Goal: Task Accomplishment & Management: Manage account settings

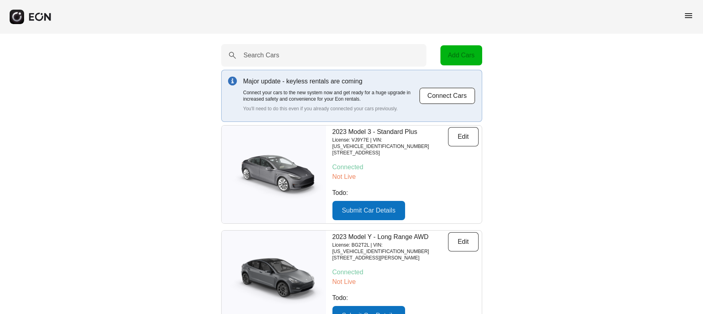
click at [690, 18] on span "menu" at bounding box center [689, 16] width 10 height 10
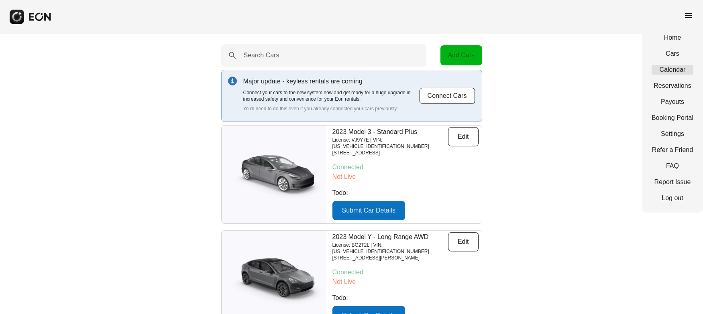
click at [670, 65] on link "Calendar" at bounding box center [673, 70] width 42 height 10
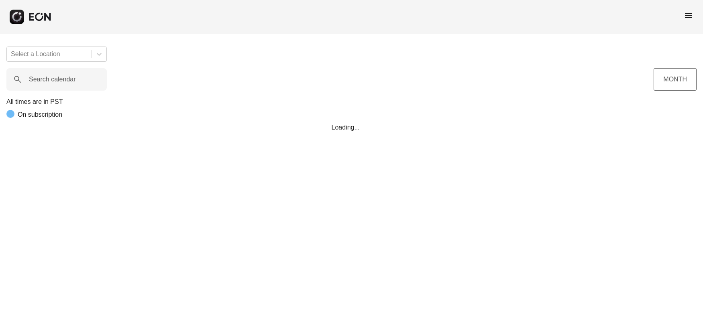
scroll to position [0, 201]
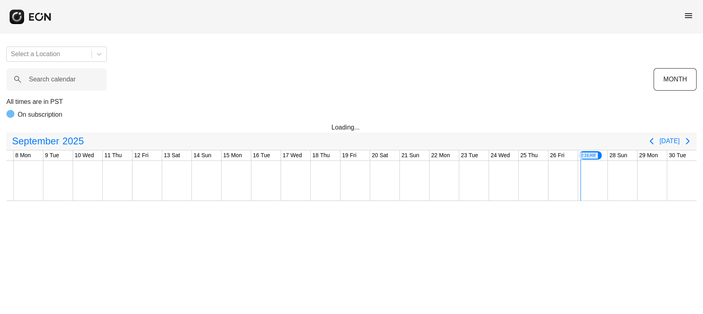
click at [684, 16] on span "menu" at bounding box center [689, 16] width 10 height 10
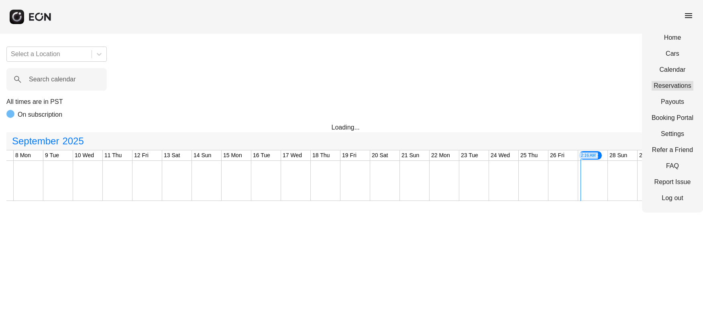
click at [668, 89] on link "Reservations" at bounding box center [673, 86] width 42 height 10
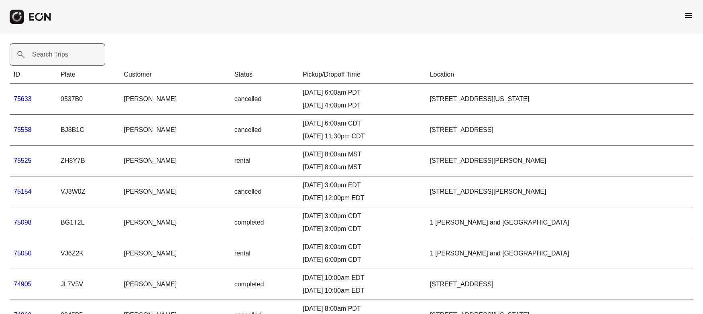
click at [66, 52] on label "Search Trips" at bounding box center [50, 55] width 36 height 10
click at [66, 52] on Trips "Search Trips" at bounding box center [58, 54] width 96 height 22
paste Trips "*****"
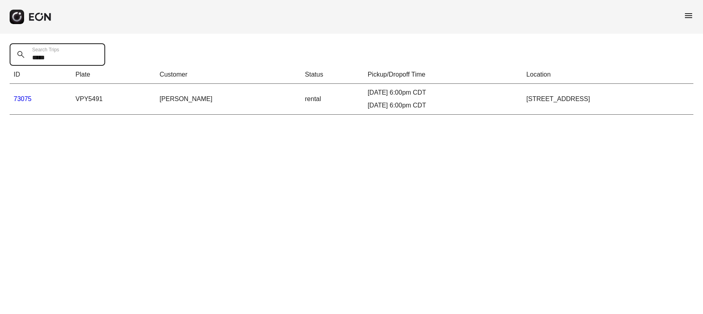
type Trips "*****"
drag, startPoint x: 311, startPoint y: 91, endPoint x: 381, endPoint y: 102, distance: 71.1
click at [381, 102] on div "[DATE] 6:00pm CDT [DATE] 6:00pm CDT" at bounding box center [443, 99] width 151 height 22
copy div "[DATE] 6:00pm CDT [DATE] 6:00pm CDT"
click at [78, 96] on td "VPY5491" at bounding box center [113, 99] width 84 height 31
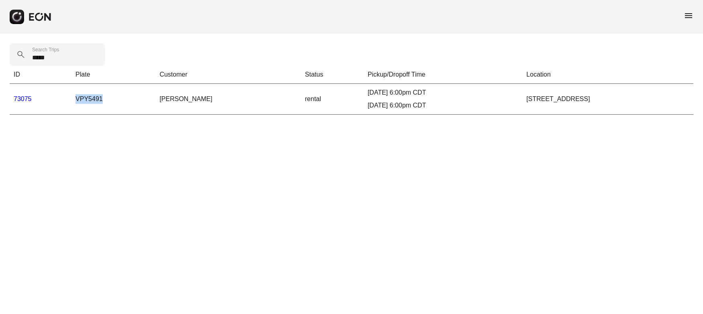
click at [78, 96] on td "VPY5491" at bounding box center [113, 99] width 84 height 31
copy td "VPY5491"
click at [16, 102] on link "73075" at bounding box center [23, 99] width 18 height 7
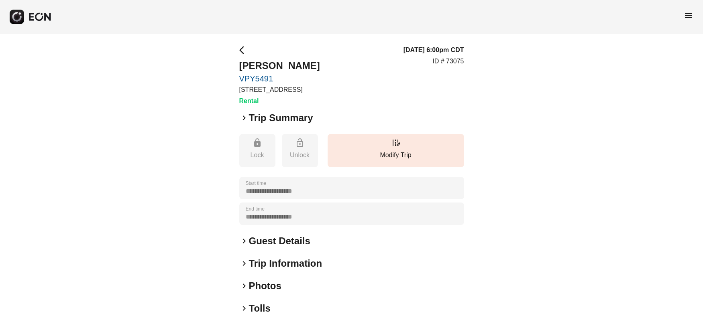
click at [261, 237] on h2 "Guest Details" at bounding box center [279, 241] width 61 height 13
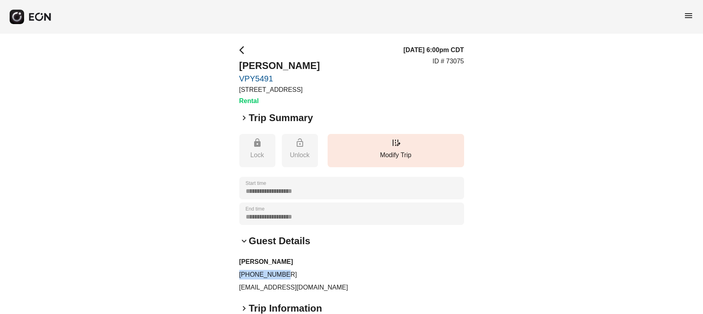
drag, startPoint x: 237, startPoint y: 273, endPoint x: 294, endPoint y: 276, distance: 57.1
click at [294, 277] on div "**********" at bounding box center [351, 240] width 703 height 412
copy p "[PHONE_NUMBER]"
click at [255, 281] on div "[PERSON_NAME] [PHONE_NUMBER] [EMAIL_ADDRESS][DOMAIN_NAME]" at bounding box center [351, 274] width 225 height 35
drag, startPoint x: 285, startPoint y: 276, endPoint x: 238, endPoint y: 277, distance: 46.6
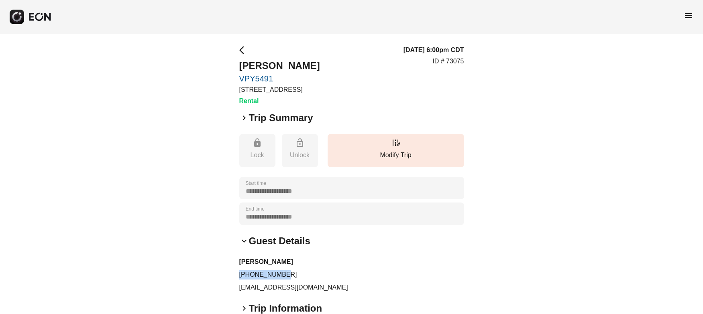
click at [239, 277] on p "[PHONE_NUMBER]" at bounding box center [351, 275] width 225 height 10
copy p "[PHONE_NUMBER]"
